Goal: Task Accomplishment & Management: Complete application form

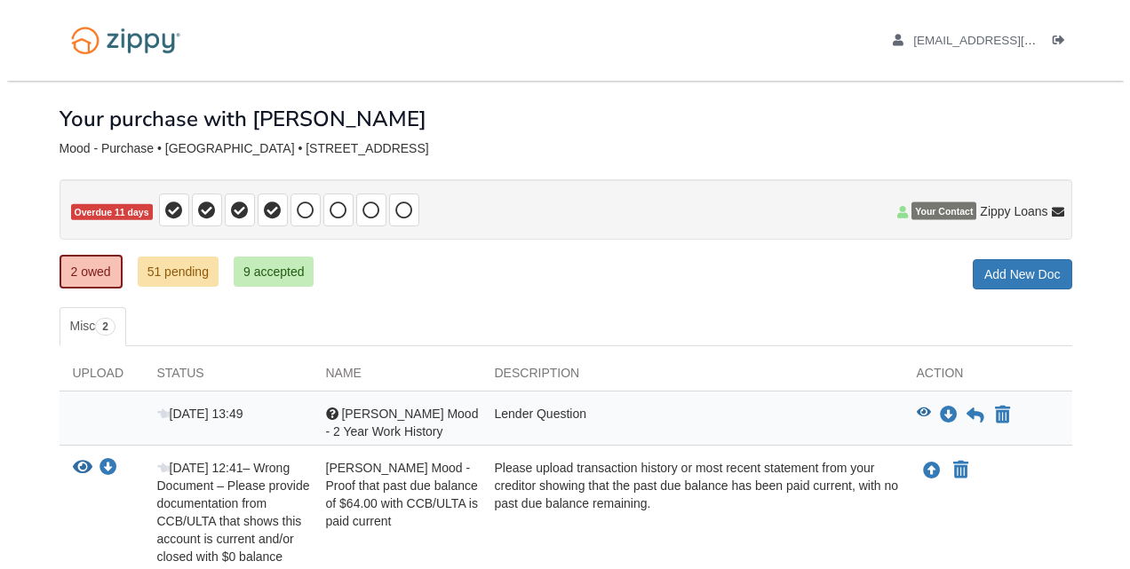
scroll to position [139, 0]
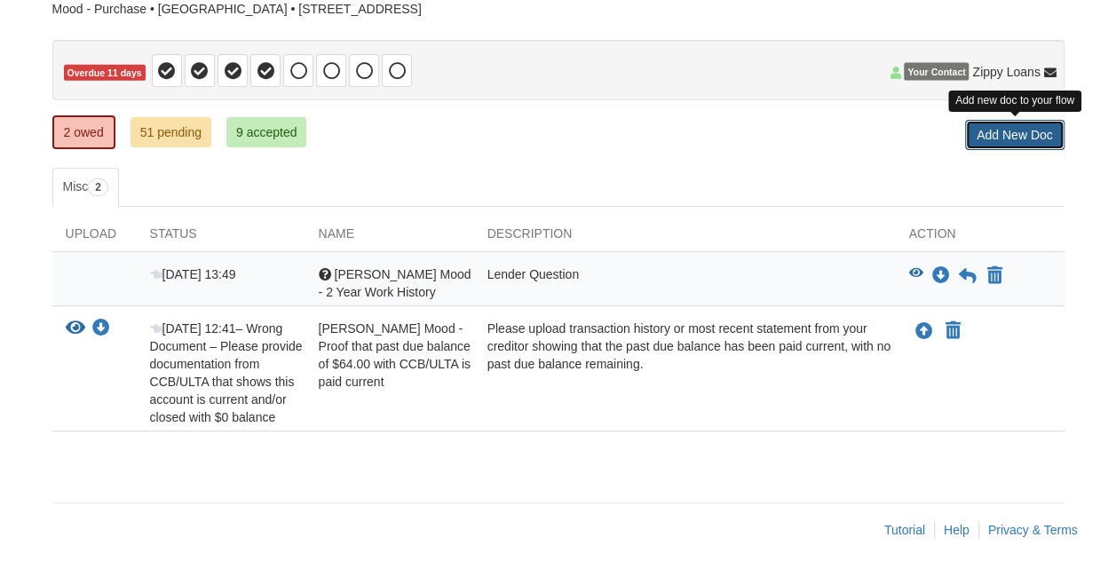
click at [1009, 144] on link "Add New Doc" at bounding box center [1014, 135] width 99 height 30
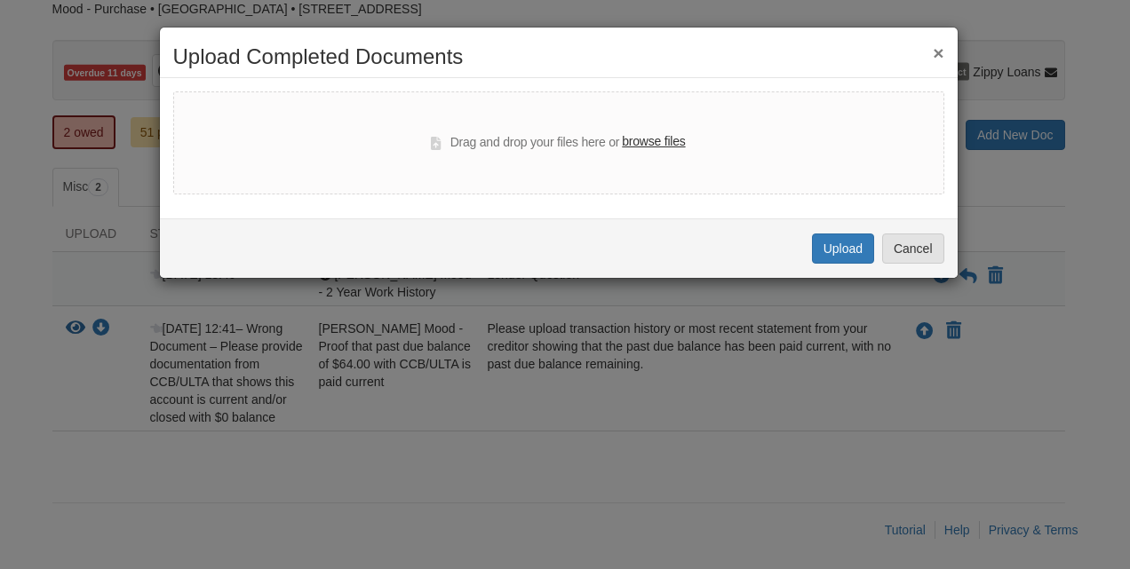
click at [652, 144] on label "browse files" at bounding box center [653, 142] width 63 height 20
click at [0, 0] on input "browse files" at bounding box center [0, 0] width 0 height 0
select select "****"
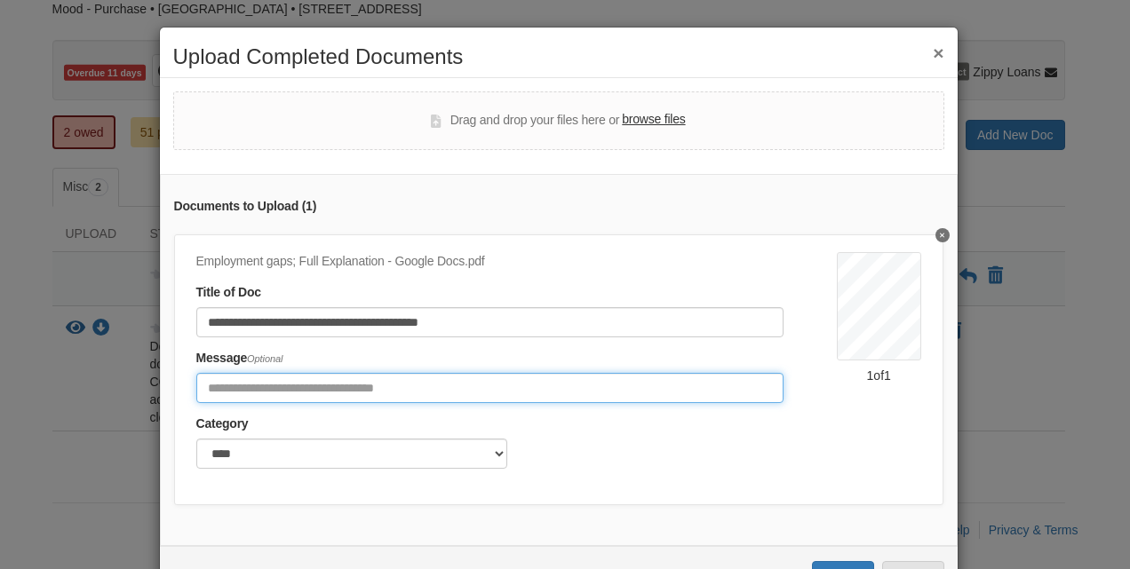
click at [231, 384] on input "Include any comments on this document" at bounding box center [489, 388] width 587 height 30
type input "**********"
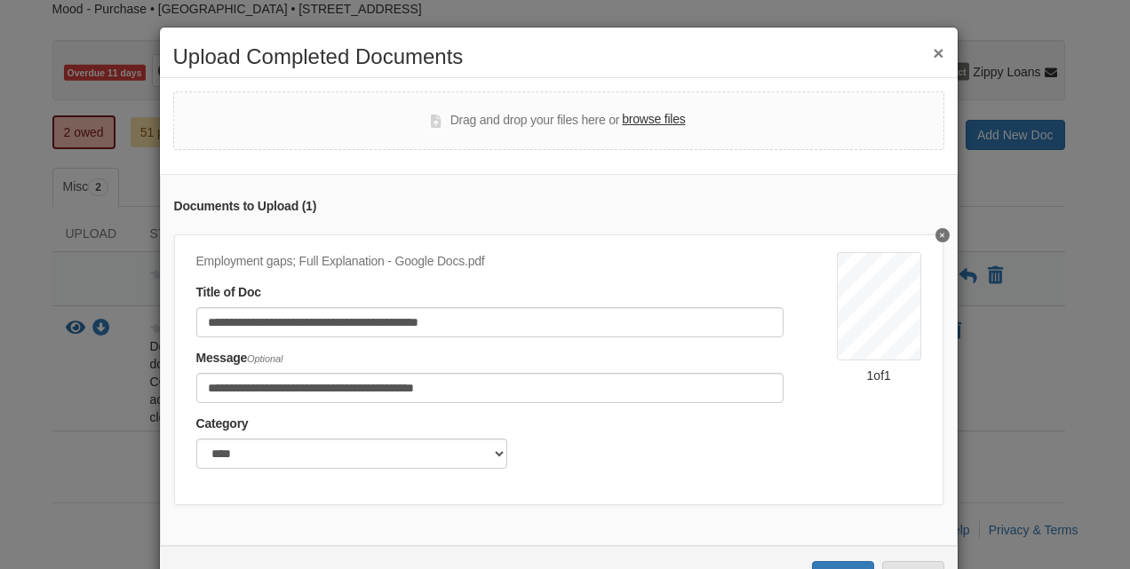
click at [774, 455] on div "**********" at bounding box center [516, 366] width 640 height 228
click at [935, 233] on button "Delete Employment gaps; Full Explanation - Google Docs" at bounding box center [942, 235] width 14 height 14
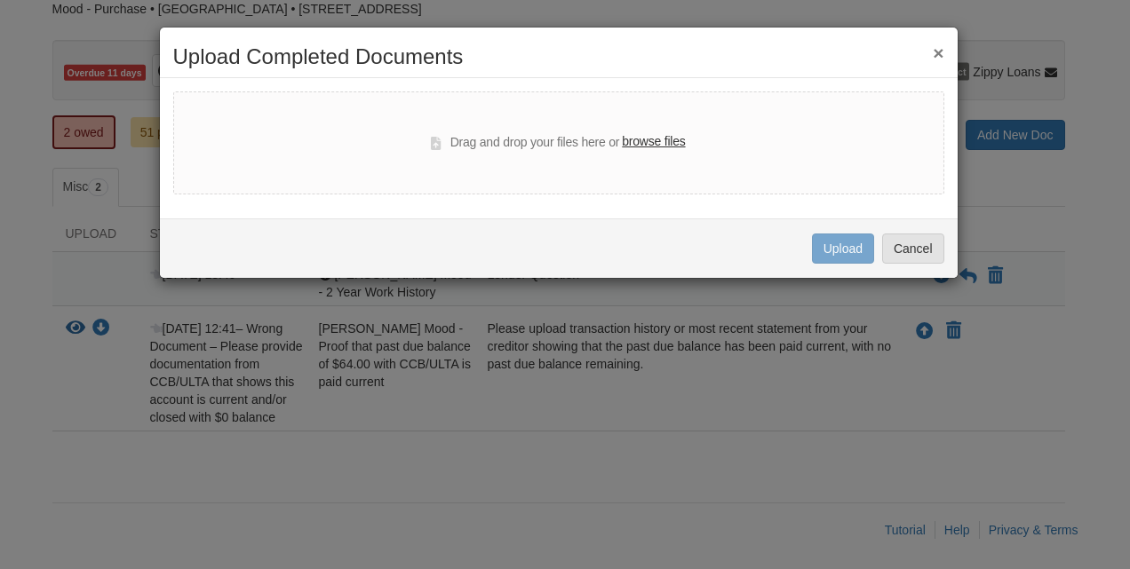
click at [650, 142] on label "browse files" at bounding box center [653, 142] width 63 height 20
click at [0, 0] on input "browse files" at bounding box center [0, 0] width 0 height 0
click at [663, 138] on label "browse files" at bounding box center [653, 142] width 63 height 20
click at [0, 0] on input "browse files" at bounding box center [0, 0] width 0 height 0
click at [941, 50] on button "×" at bounding box center [937, 53] width 11 height 19
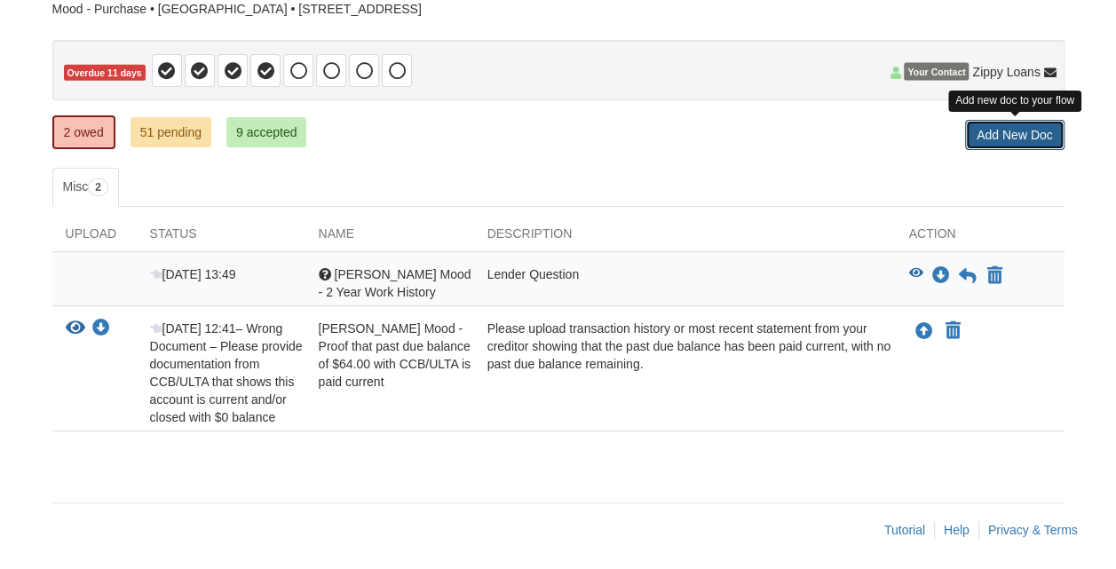
click at [1017, 131] on link "Add New Doc" at bounding box center [1014, 135] width 99 height 30
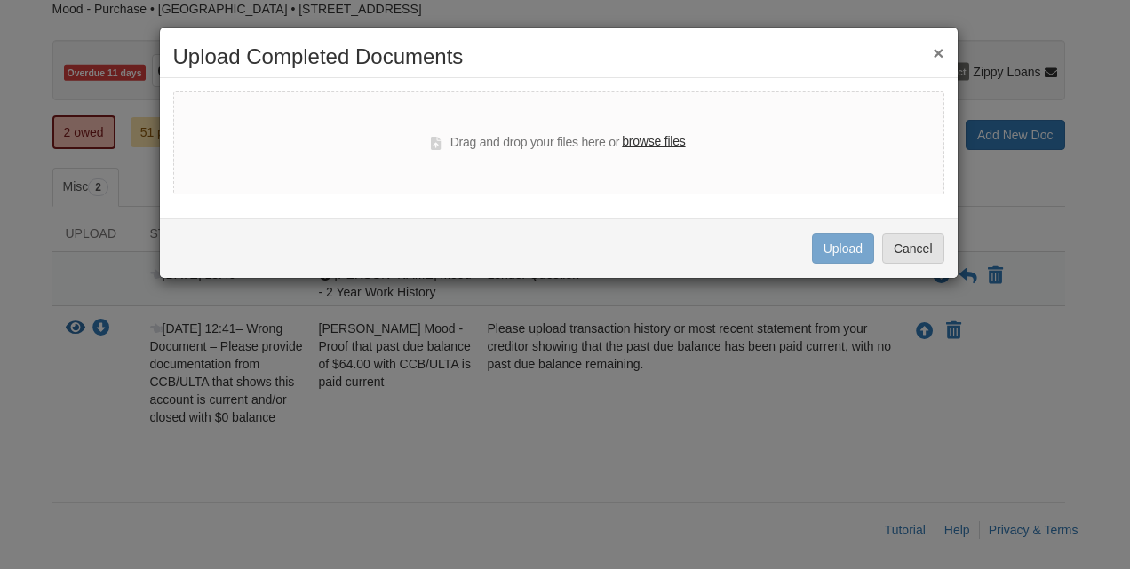
click at [659, 143] on label "browse files" at bounding box center [653, 142] width 63 height 20
click at [0, 0] on input "browse files" at bounding box center [0, 0] width 0 height 0
click at [655, 142] on label "browse files" at bounding box center [653, 142] width 63 height 20
click at [0, 0] on input "browse files" at bounding box center [0, 0] width 0 height 0
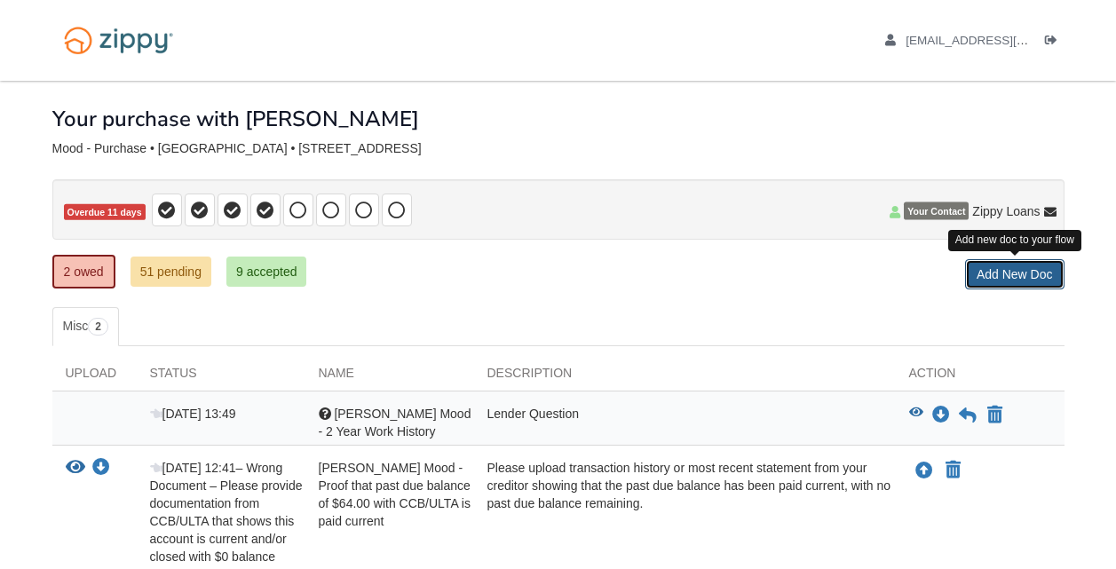
click at [1017, 259] on link "Add New Doc" at bounding box center [1014, 274] width 99 height 30
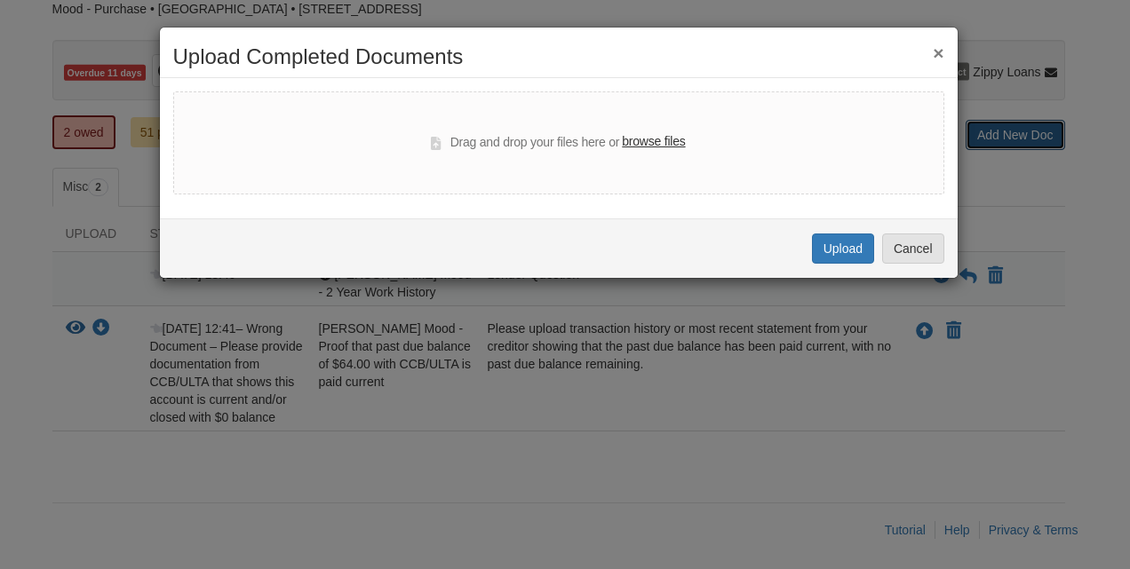
scroll to position [139, 0]
click at [654, 144] on label "browse files" at bounding box center [653, 142] width 63 height 20
click at [0, 0] on input "browse files" at bounding box center [0, 0] width 0 height 0
select select "****"
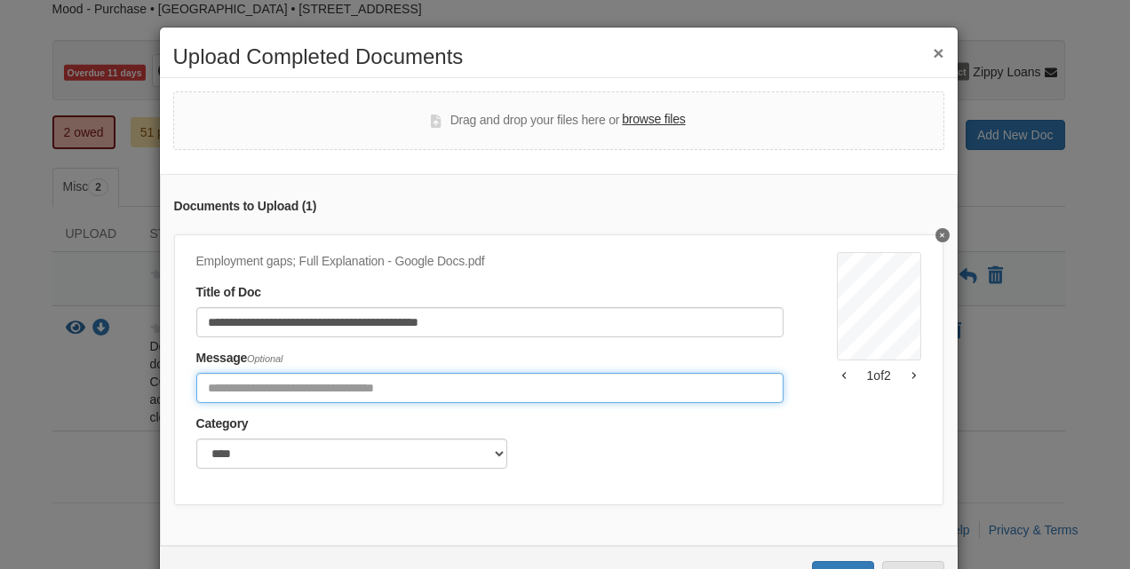
click at [225, 386] on input "Include any comments on this document" at bounding box center [489, 388] width 587 height 30
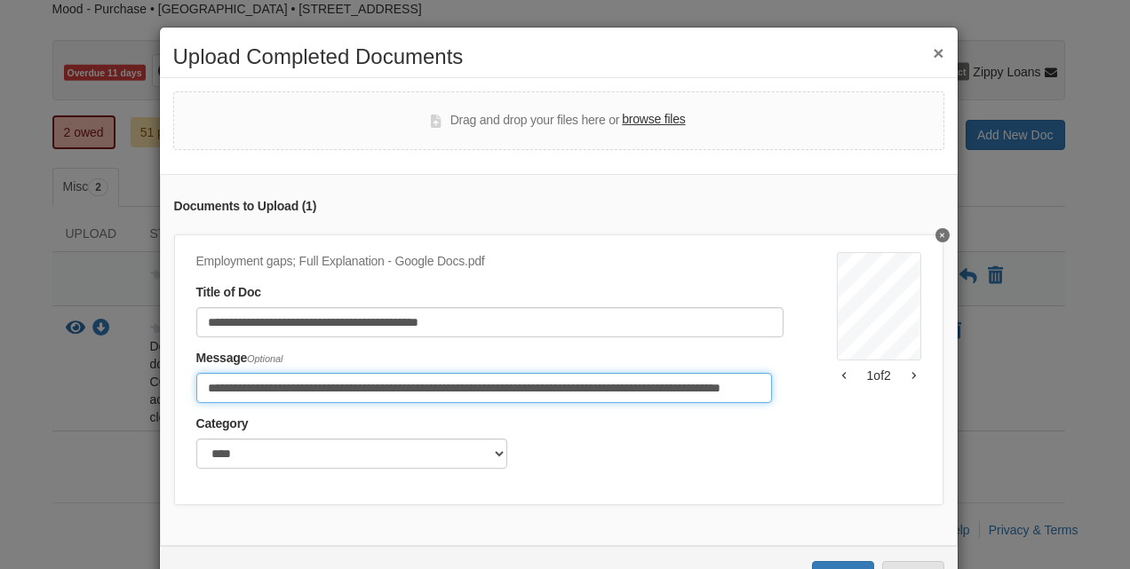
scroll to position [75, 0]
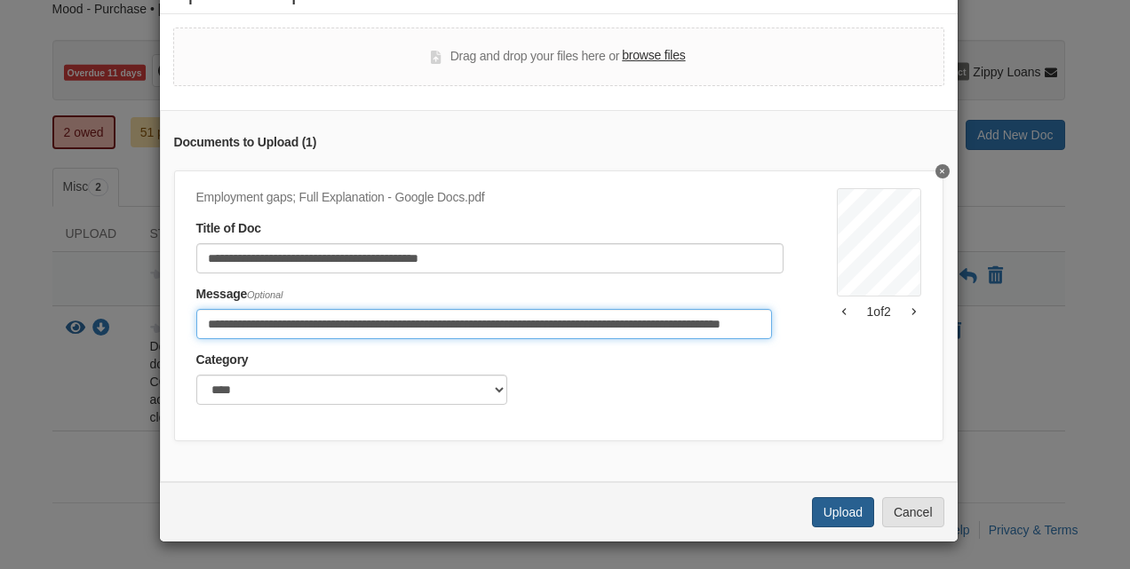
type input "**********"
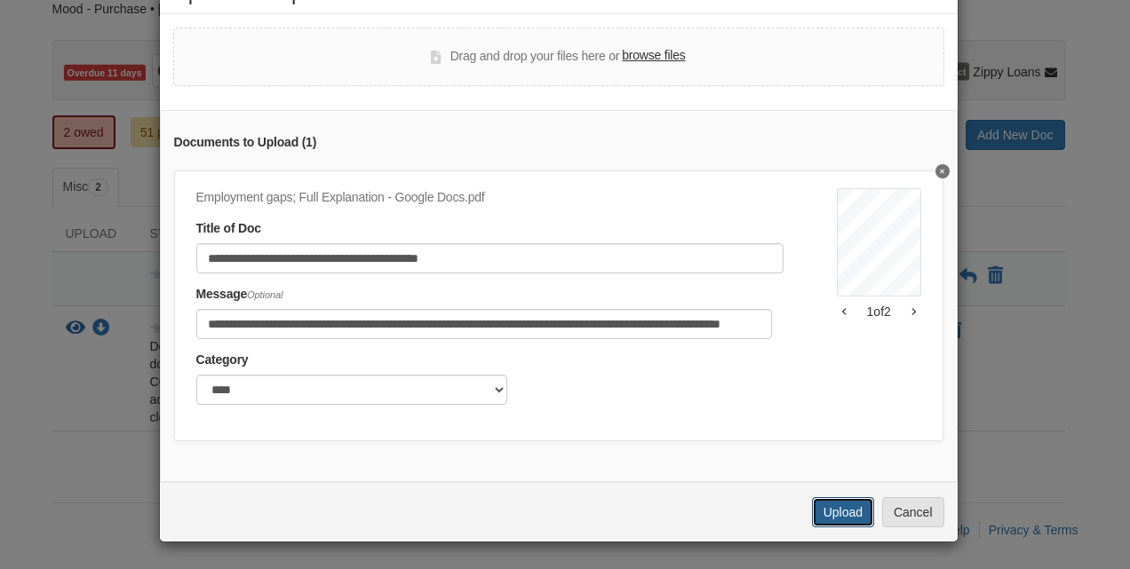
scroll to position [0, 0]
click at [839, 510] on button "Upload" at bounding box center [843, 512] width 62 height 30
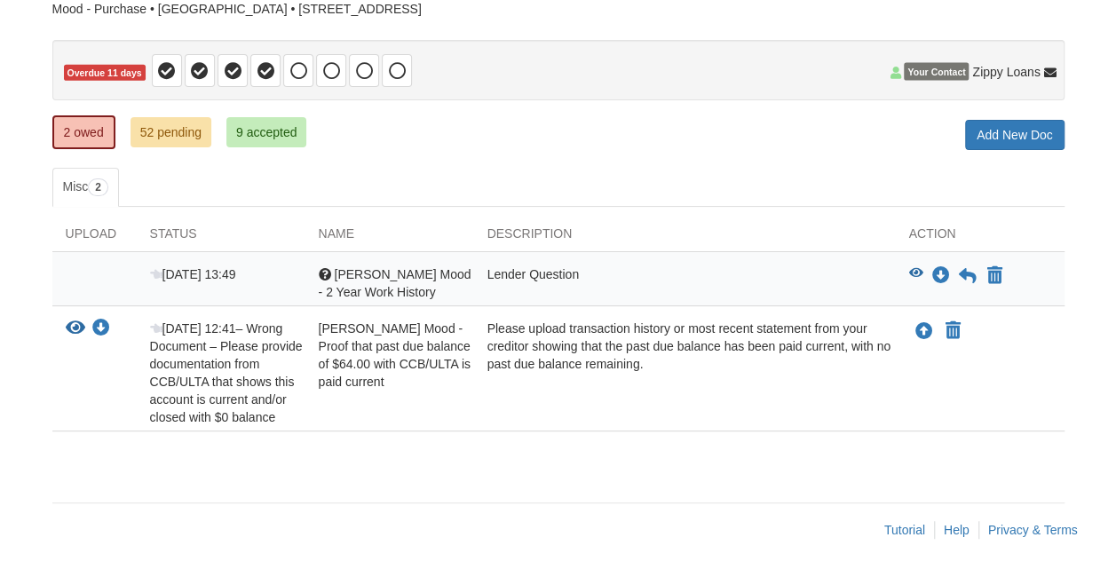
scroll to position [139, 0]
